Goal: Information Seeking & Learning: Learn about a topic

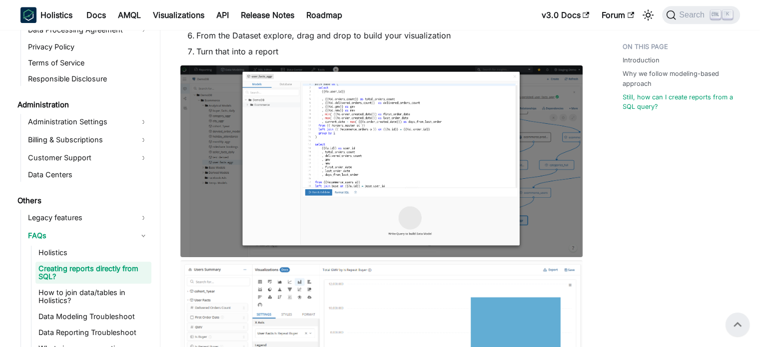
scroll to position [690, 0]
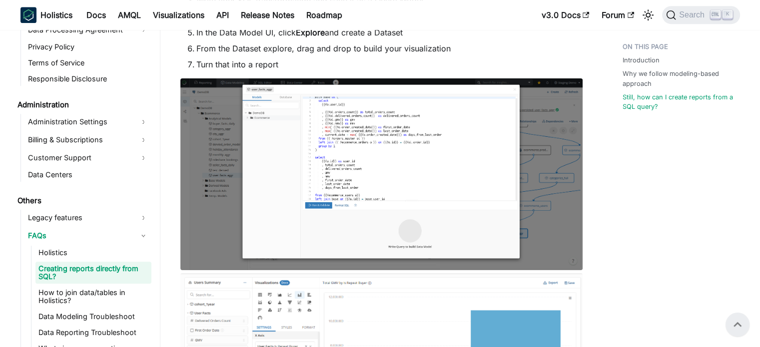
click at [431, 182] on img at bounding box center [381, 174] width 402 height 192
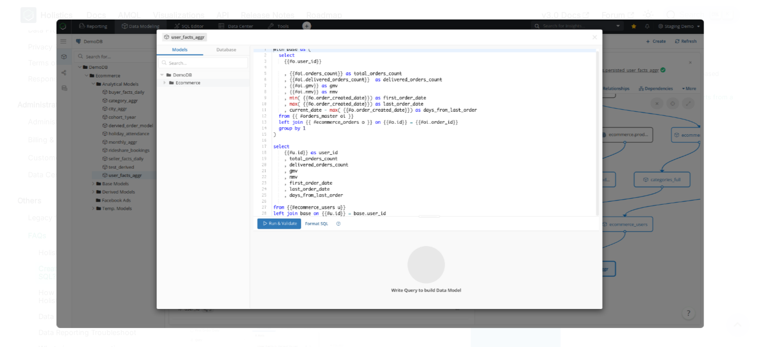
click at [431, 182] on img at bounding box center [379, 173] width 647 height 309
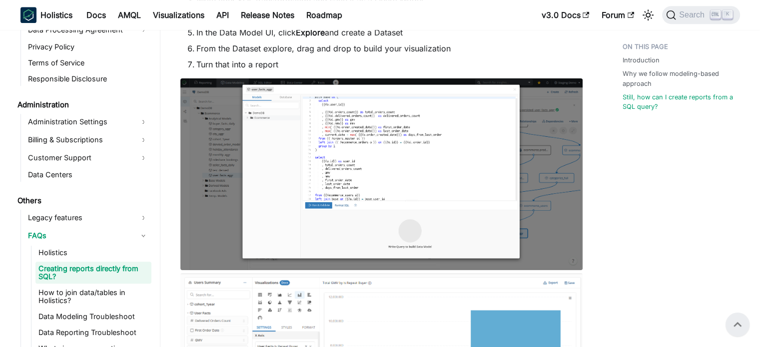
click at [431, 182] on img at bounding box center [381, 174] width 402 height 192
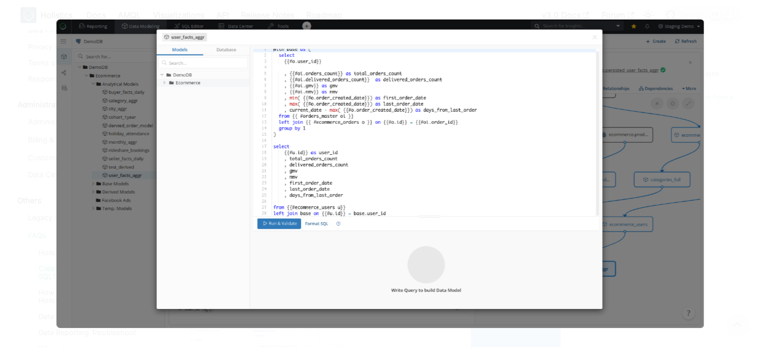
click at [33, 48] on div at bounding box center [380, 173] width 760 height 347
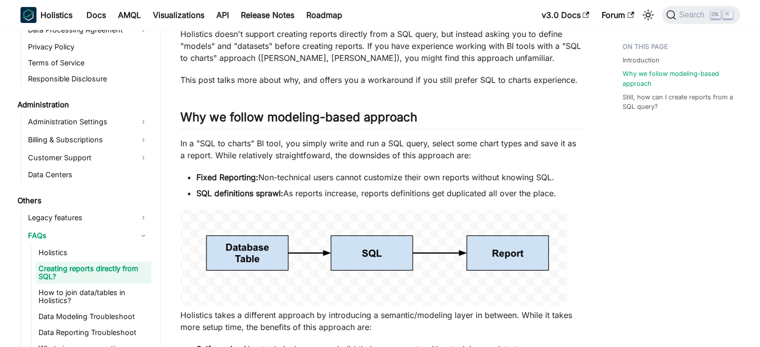
scroll to position [94, 0]
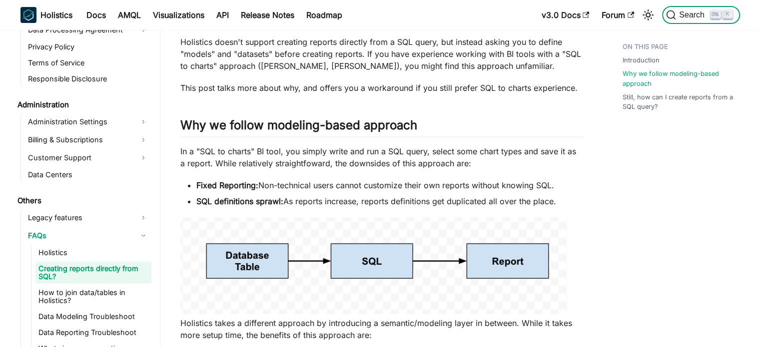
click at [688, 16] on span "Search" at bounding box center [693, 14] width 34 height 9
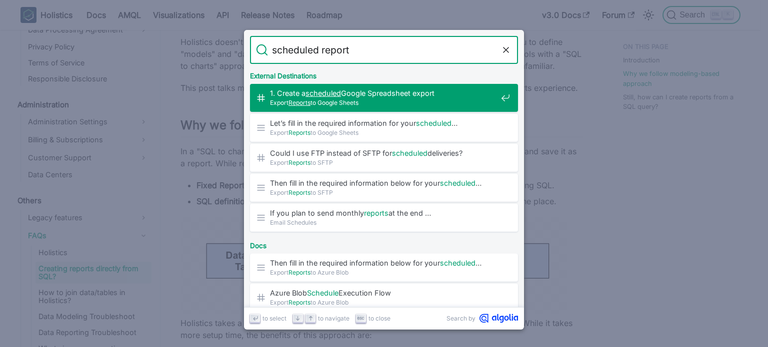
type input "scheduled reports"
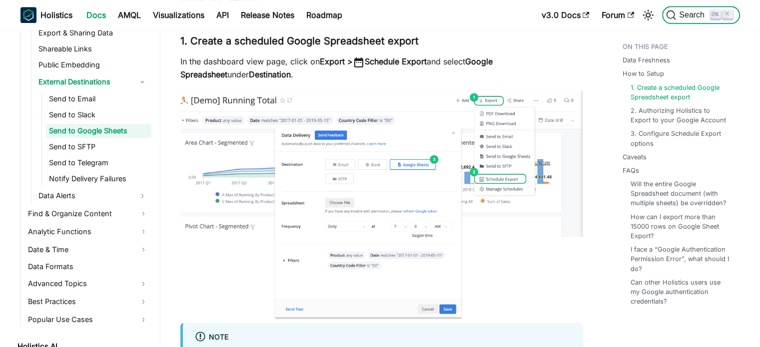
scroll to position [364, 0]
